Goal: Navigation & Orientation: Find specific page/section

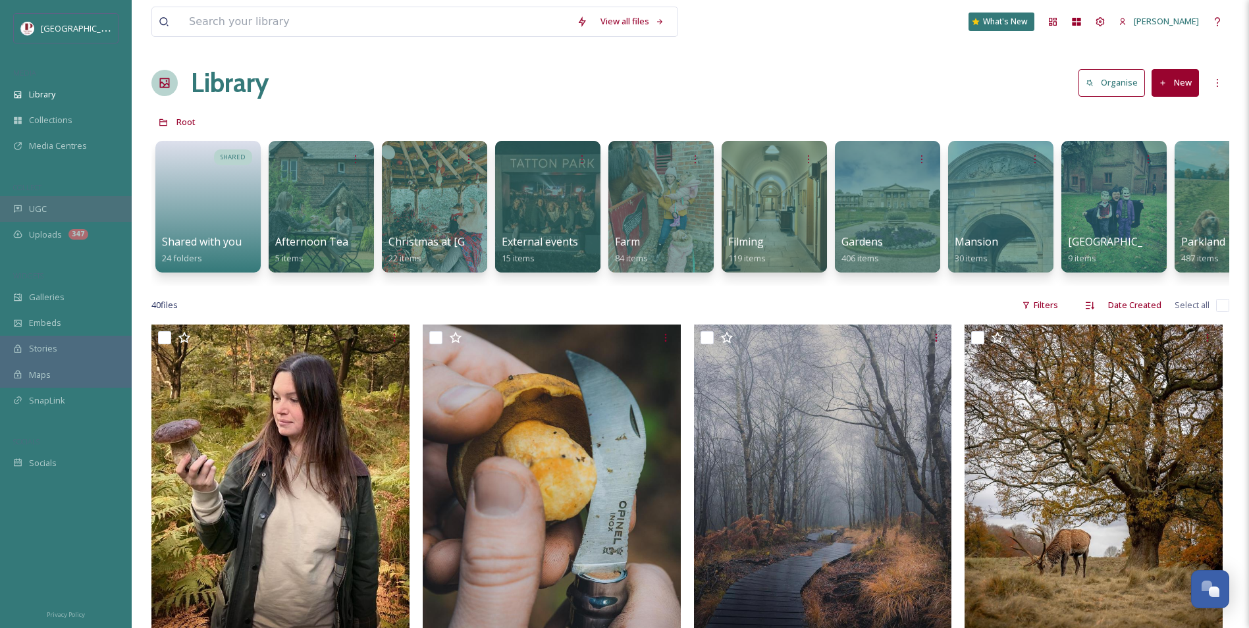
click at [76, 213] on div "UGC" at bounding box center [66, 209] width 132 height 26
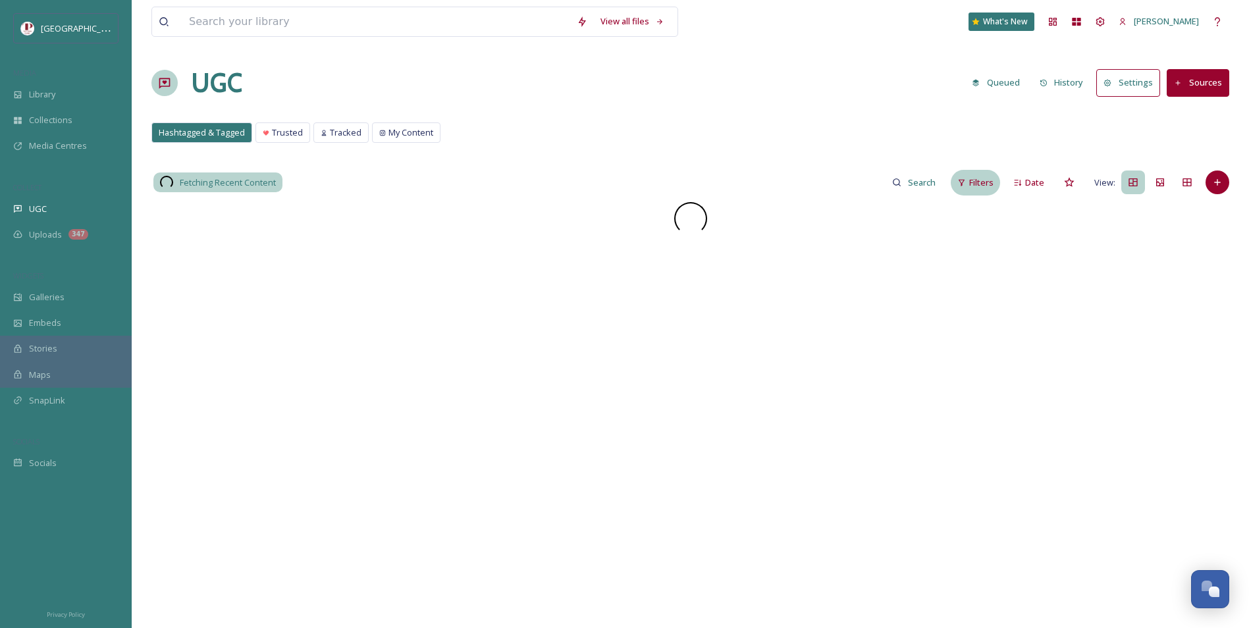
click at [969, 189] on div "Filters" at bounding box center [975, 183] width 49 height 26
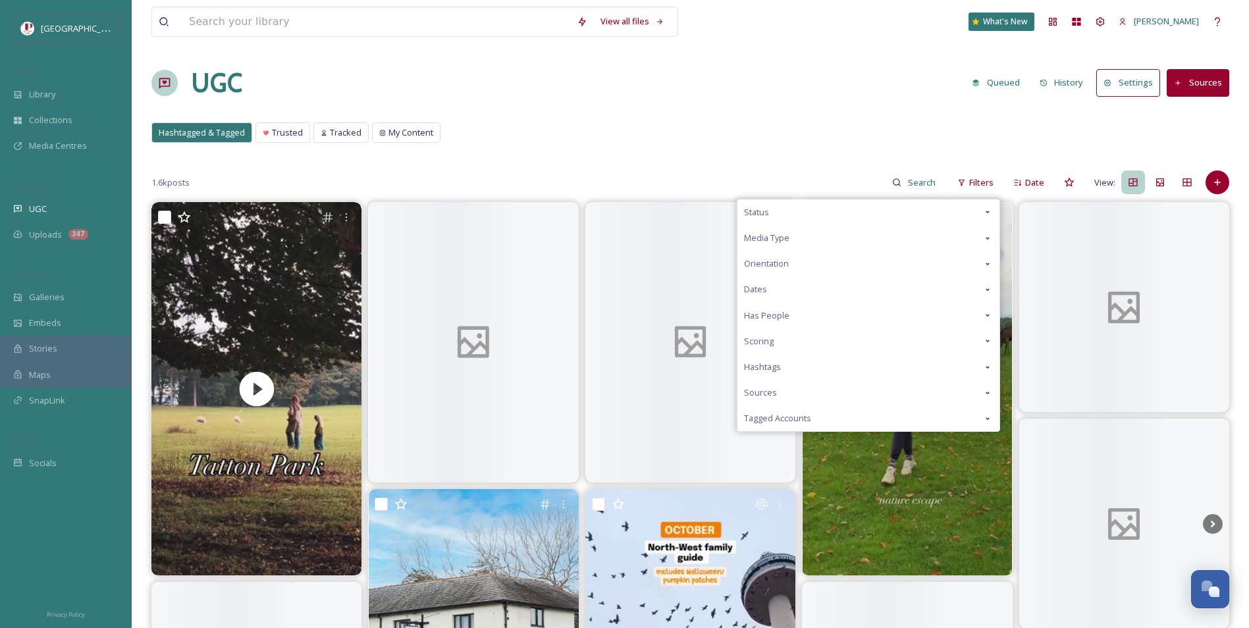
click at [817, 342] on div "Scoring" at bounding box center [868, 342] width 262 height 26
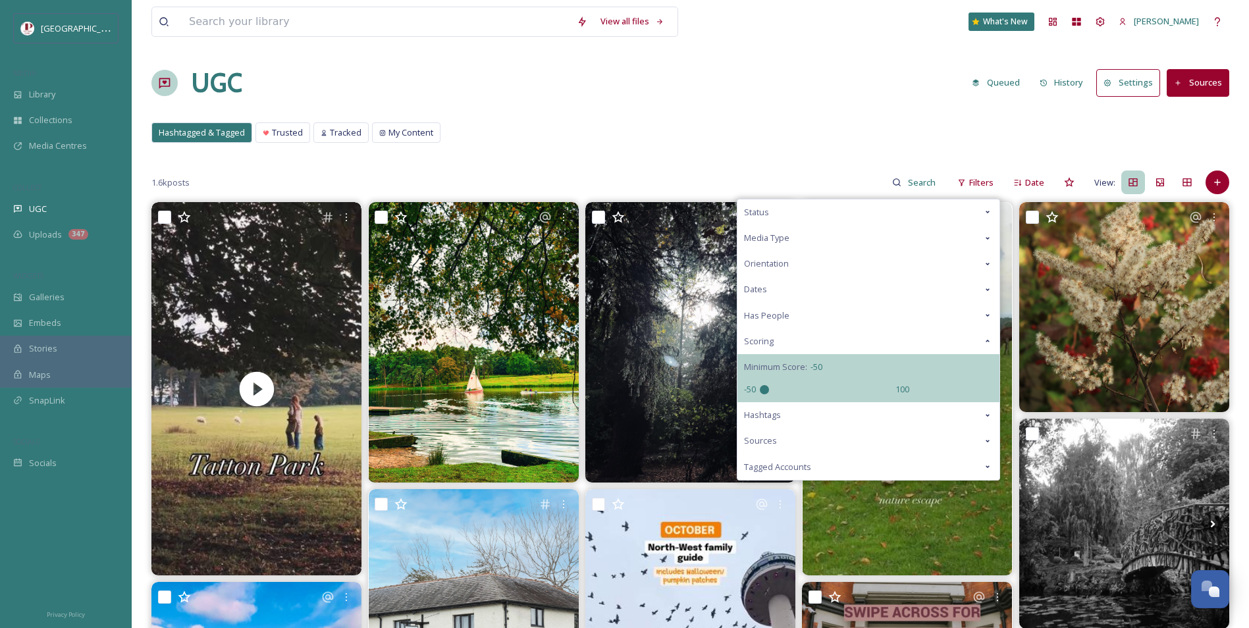
drag, startPoint x: 829, startPoint y: 392, endPoint x: 706, endPoint y: 392, distance: 123.1
type input "-50"
click at [760, 392] on input "range" at bounding box center [826, 389] width 132 height 9
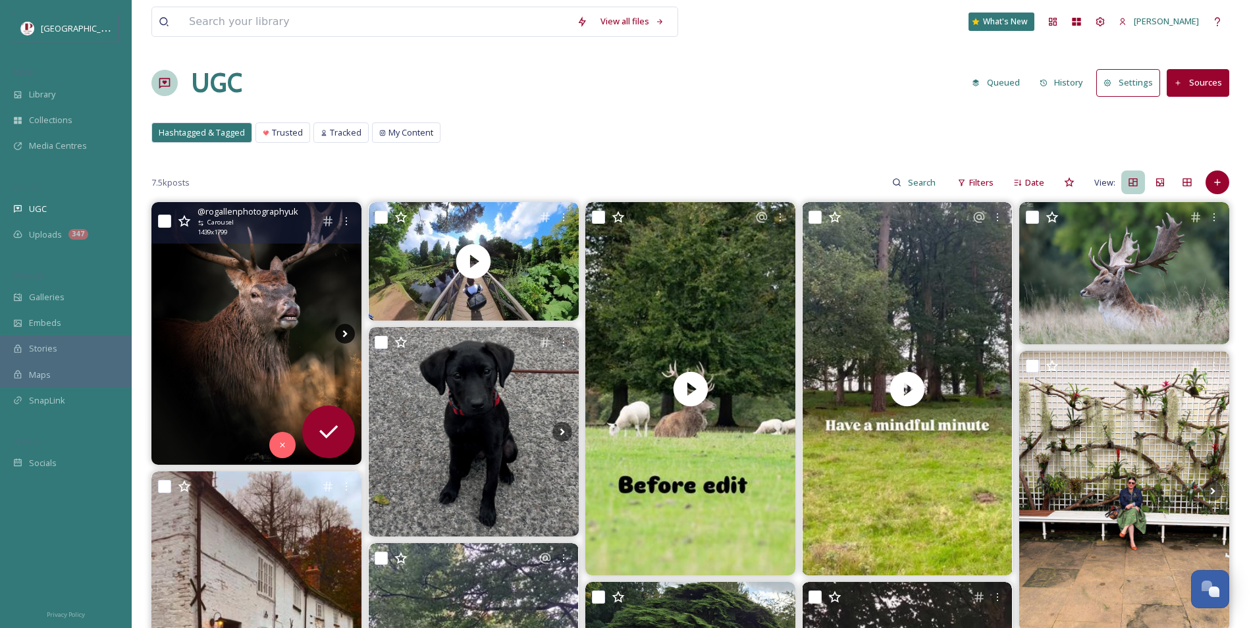
click at [345, 341] on icon at bounding box center [345, 334] width 20 height 20
click at [347, 332] on icon at bounding box center [345, 334] width 20 height 20
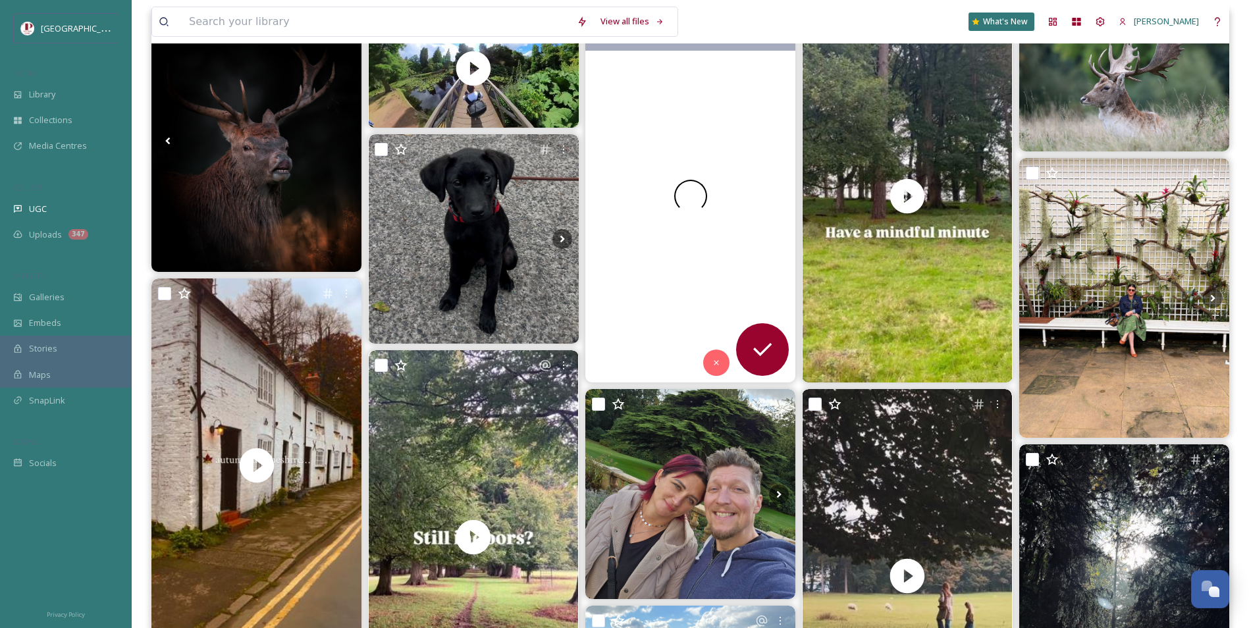
scroll to position [198, 0]
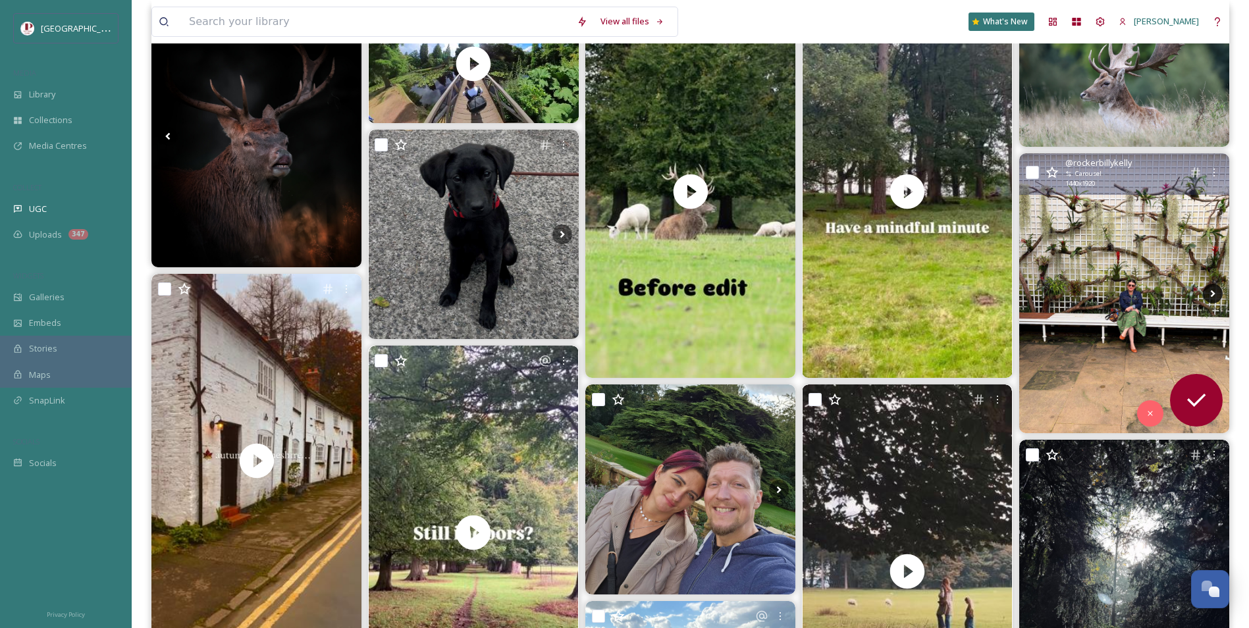
click at [1214, 291] on icon at bounding box center [1213, 294] width 20 height 20
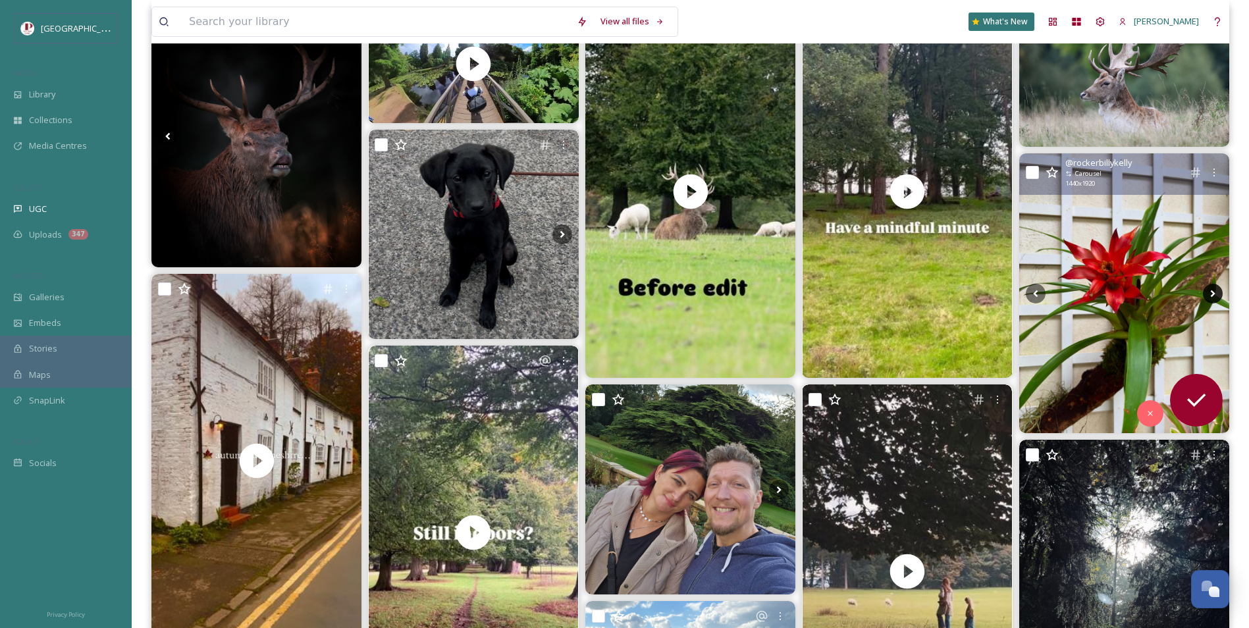
click at [1214, 291] on icon at bounding box center [1213, 294] width 20 height 20
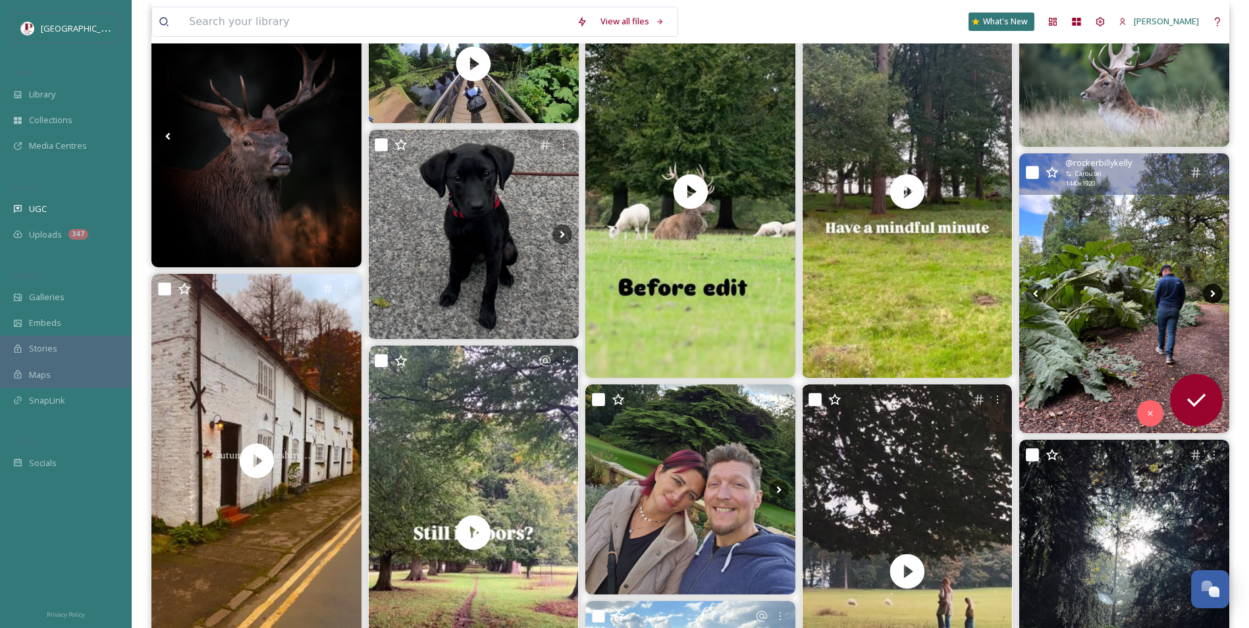
click at [1214, 291] on icon at bounding box center [1213, 294] width 20 height 20
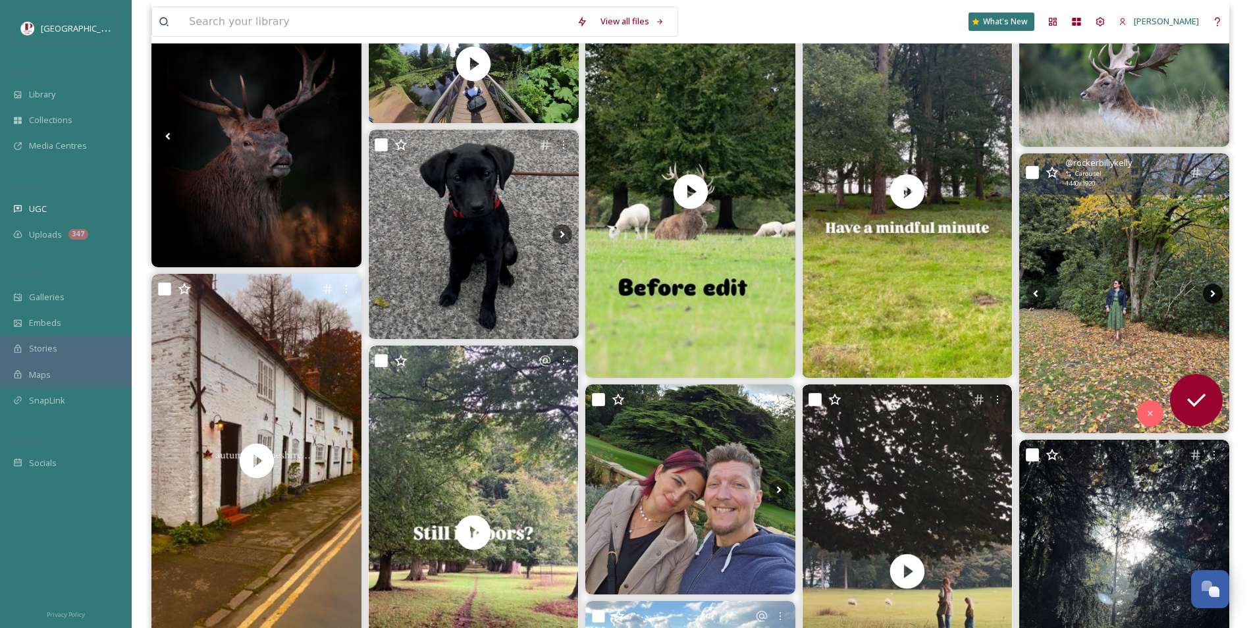
click at [1214, 291] on icon at bounding box center [1213, 294] width 20 height 20
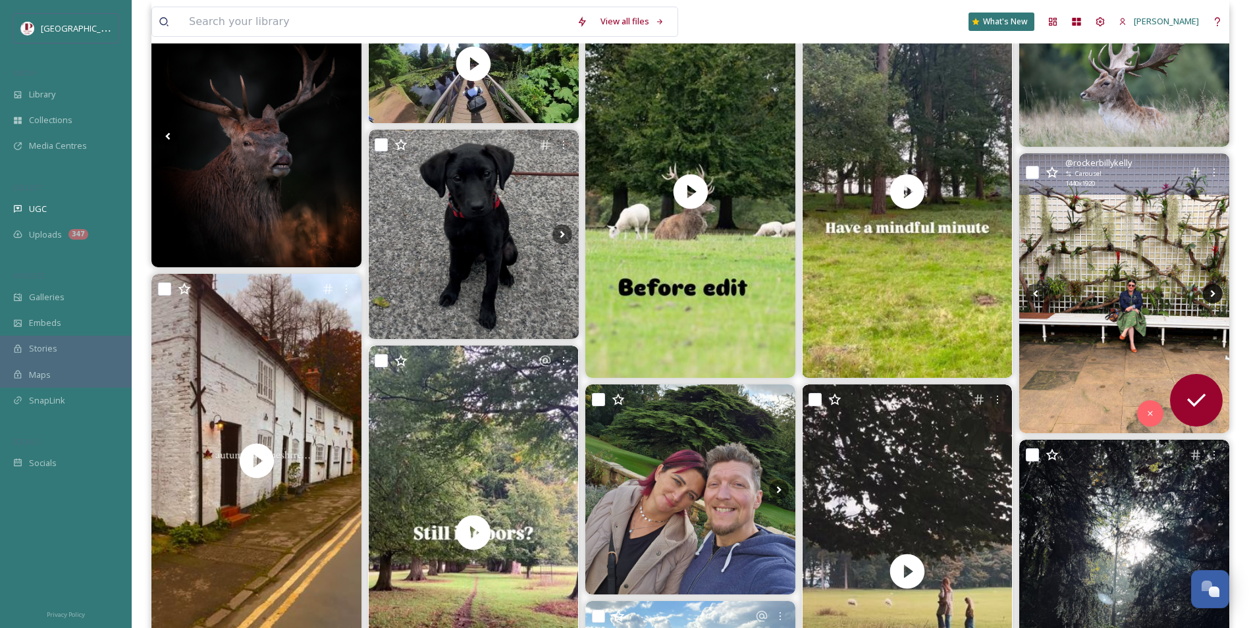
click at [1214, 291] on icon at bounding box center [1213, 294] width 20 height 20
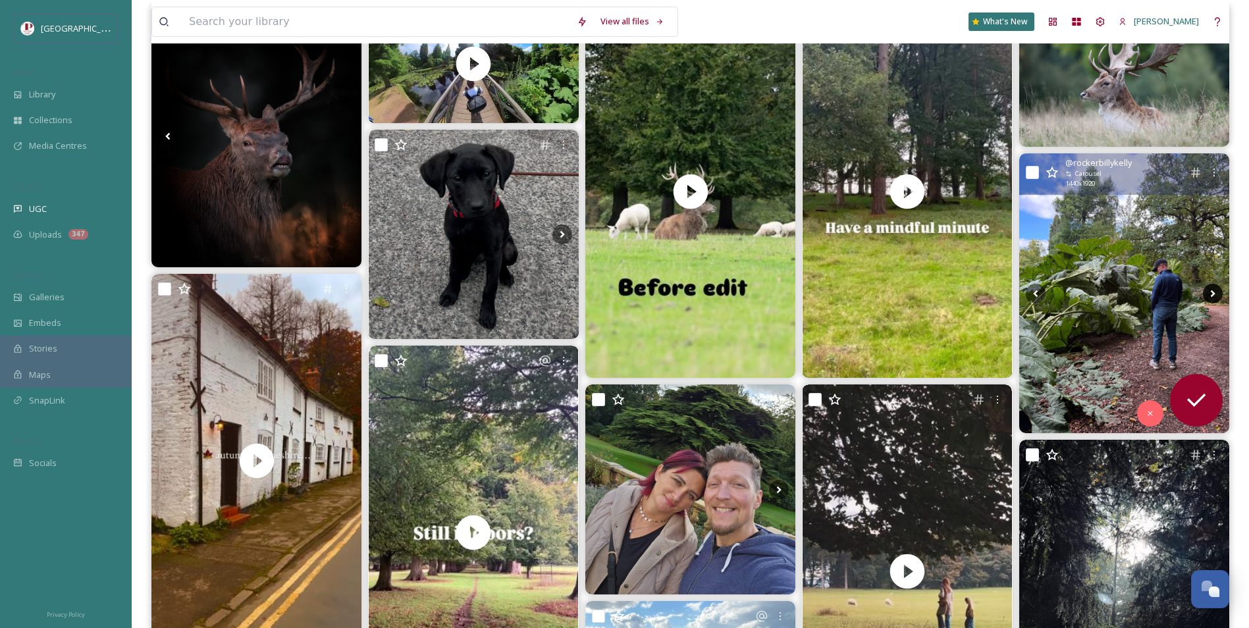
click at [1214, 291] on icon at bounding box center [1213, 294] width 20 height 20
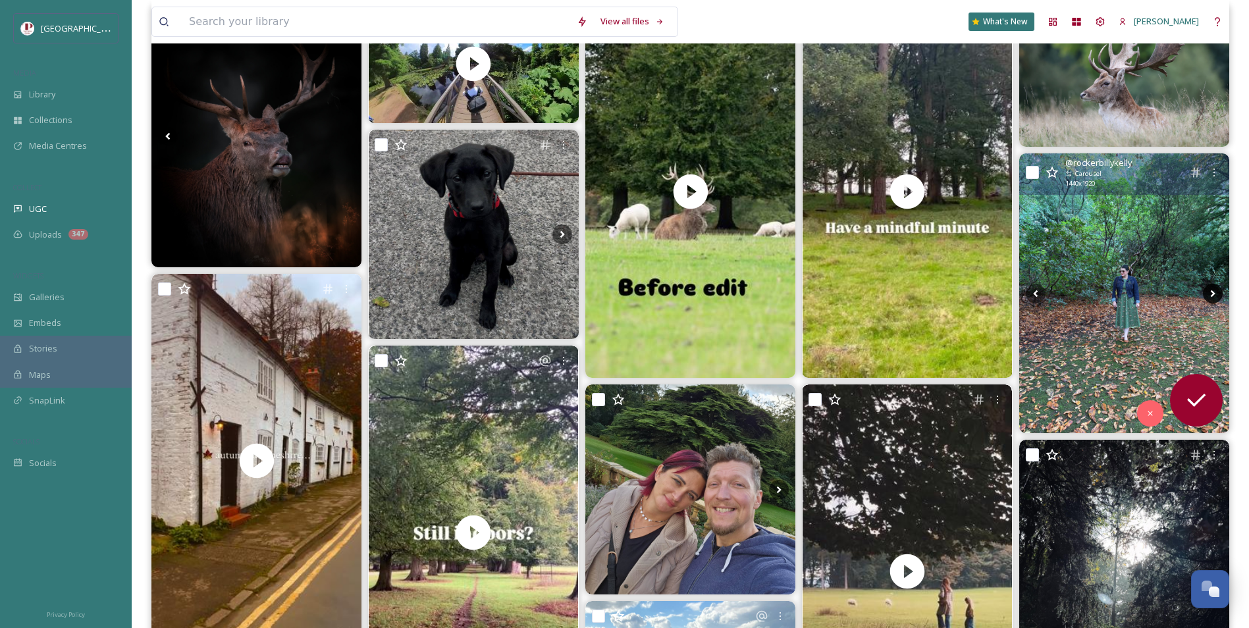
click at [1214, 291] on icon at bounding box center [1213, 294] width 20 height 20
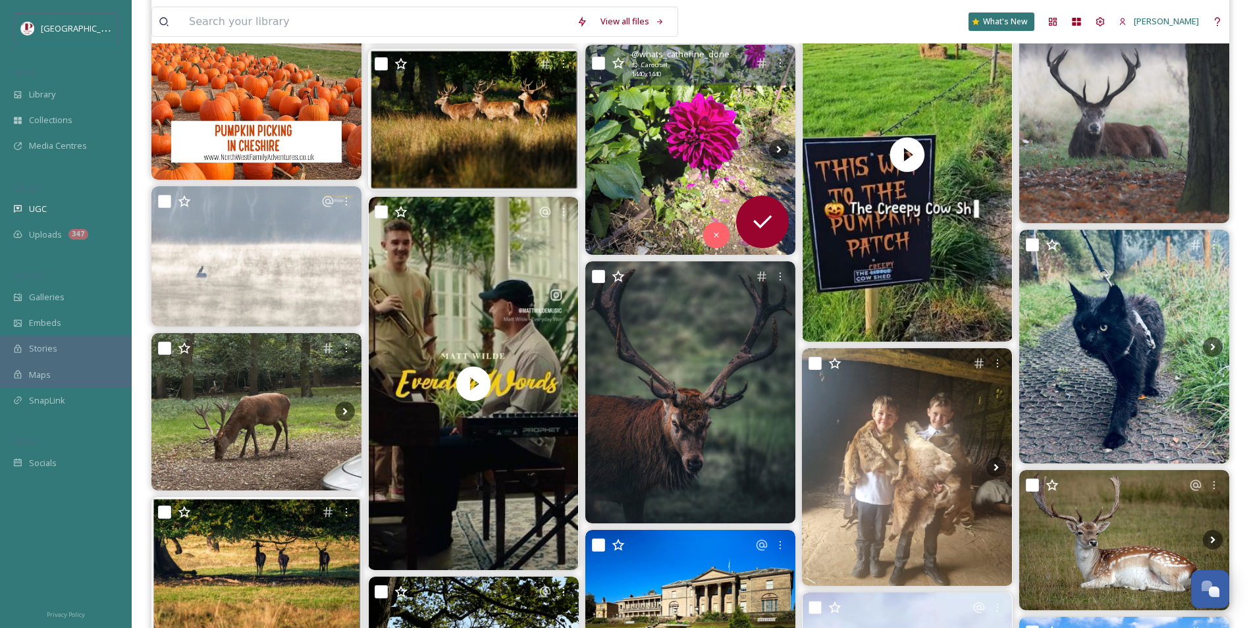
scroll to position [2436, 0]
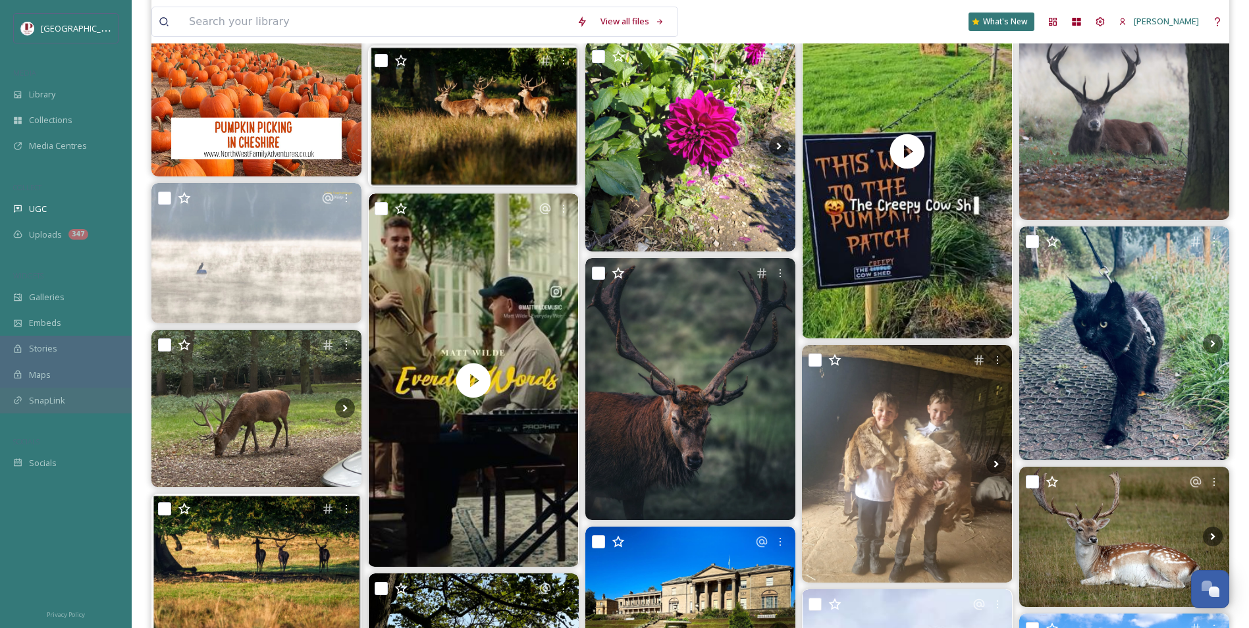
click at [107, 403] on div "SnapLink" at bounding box center [66, 401] width 132 height 26
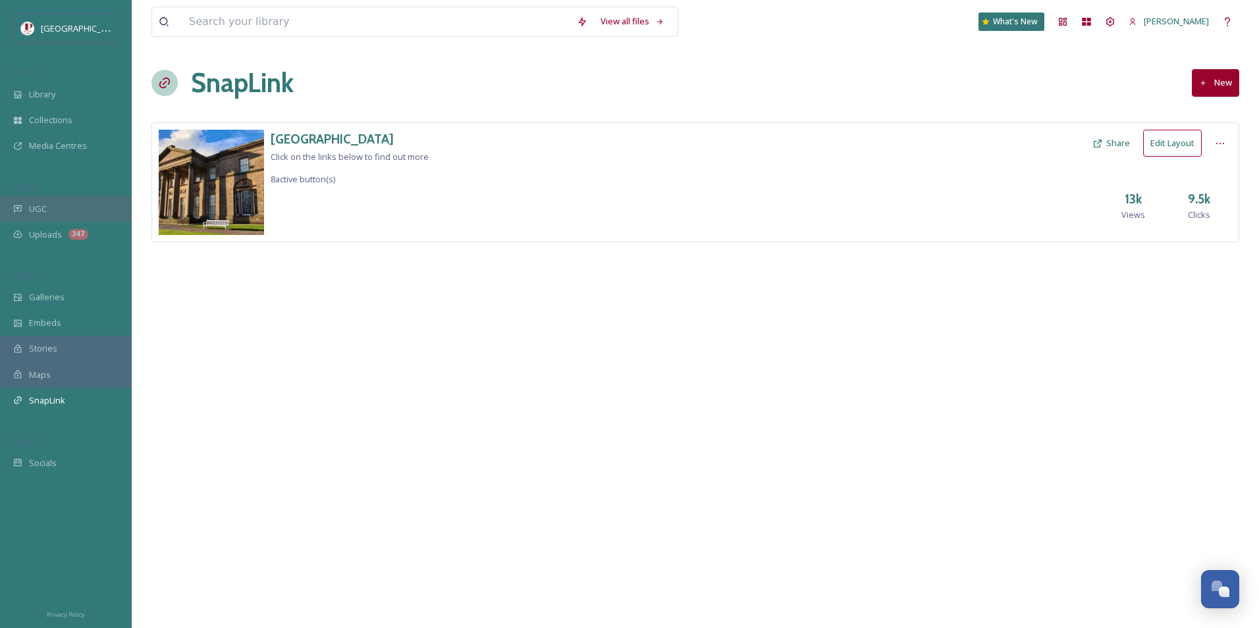
click at [34, 211] on span "UGC" at bounding box center [38, 209] width 18 height 13
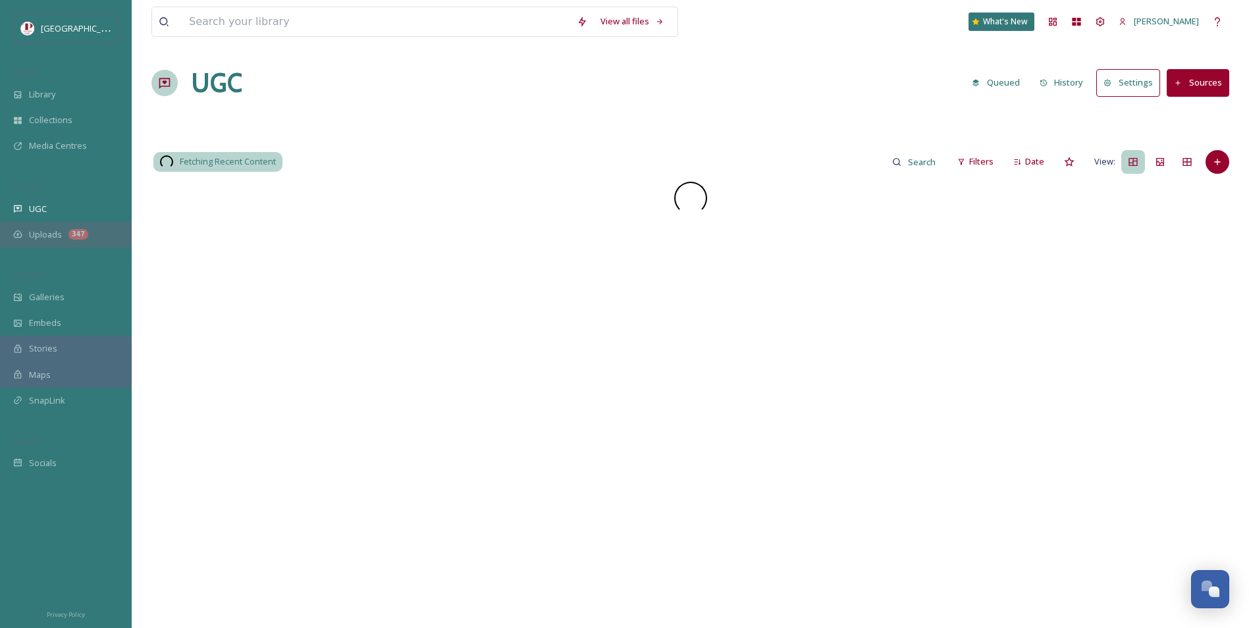
click at [41, 232] on span "Uploads" at bounding box center [45, 234] width 33 height 13
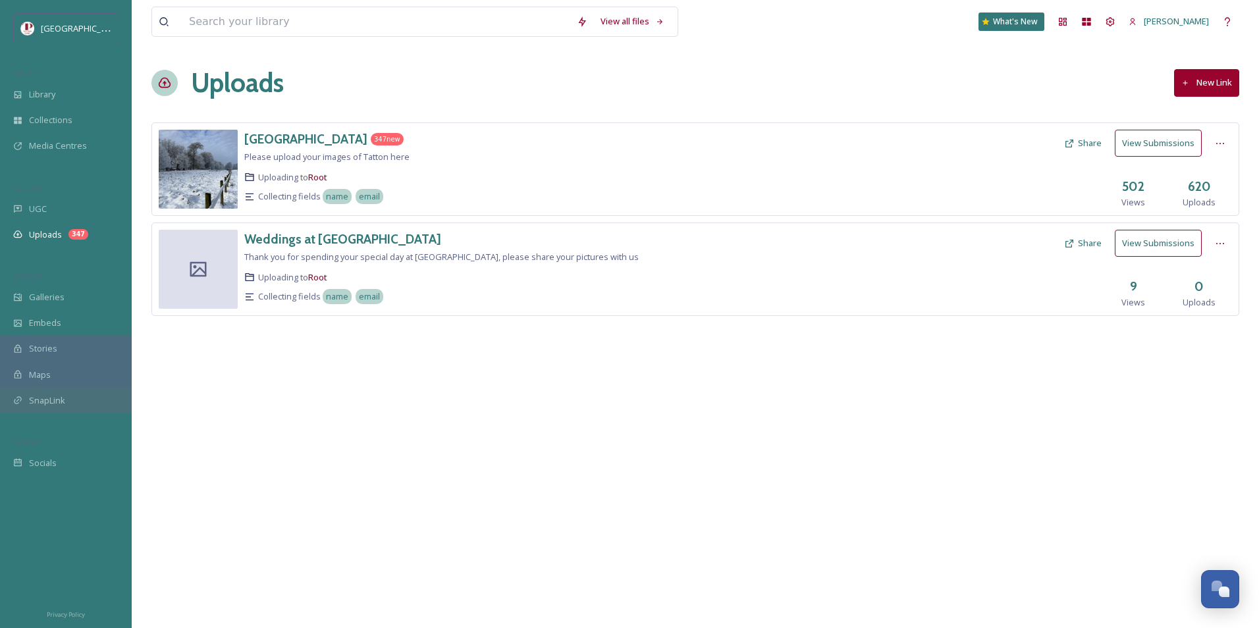
click at [63, 407] on div "SnapLink" at bounding box center [66, 401] width 132 height 26
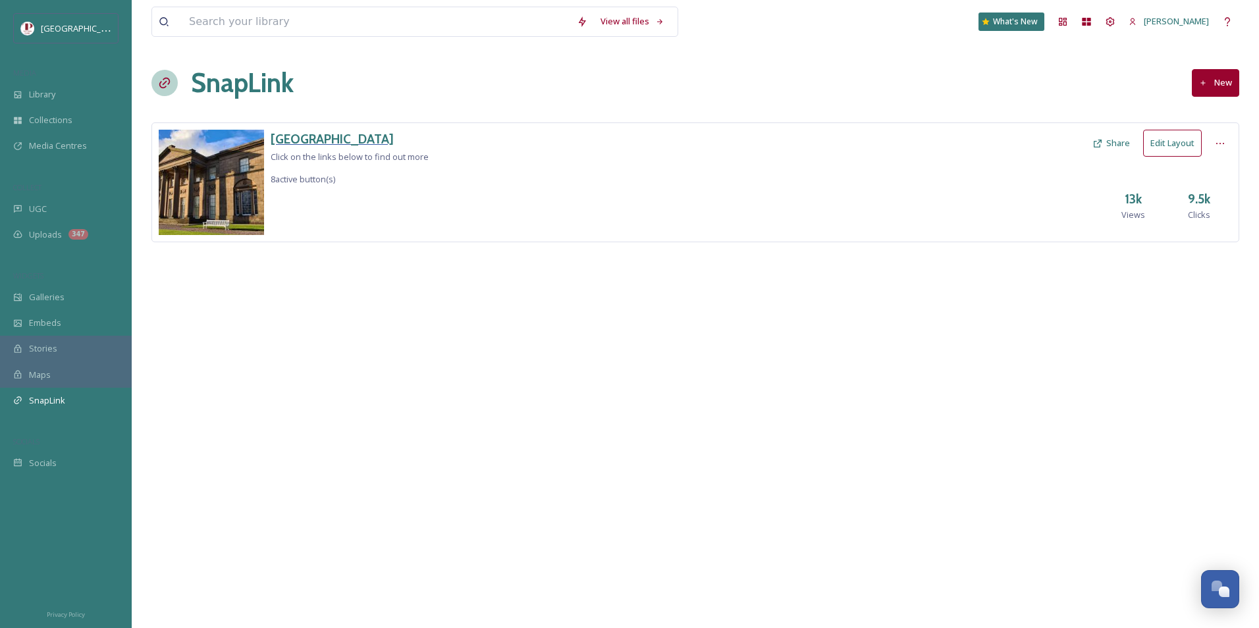
click at [281, 130] on h3 "[GEOGRAPHIC_DATA]" at bounding box center [350, 139] width 158 height 19
